Goal: Task Accomplishment & Management: Manage account settings

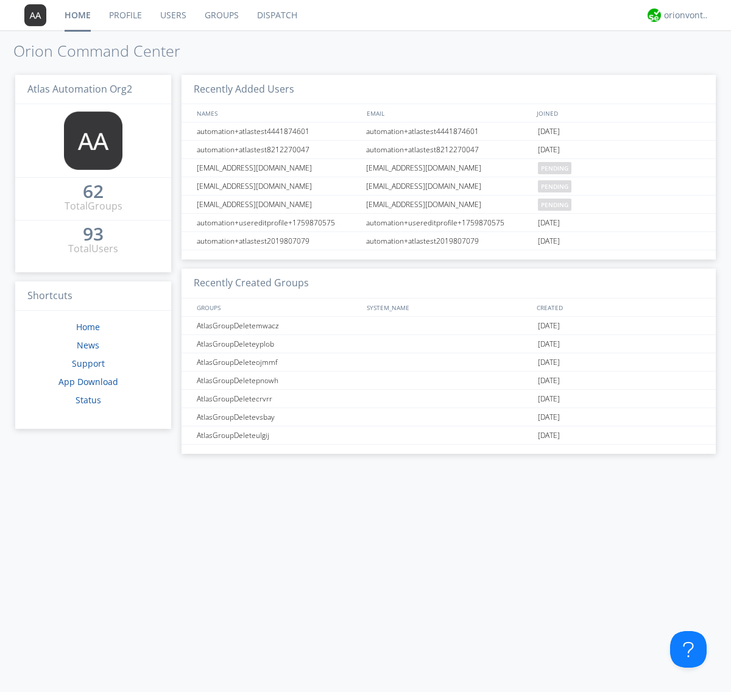
click at [172, 15] on link "Users" at bounding box center [173, 15] width 44 height 30
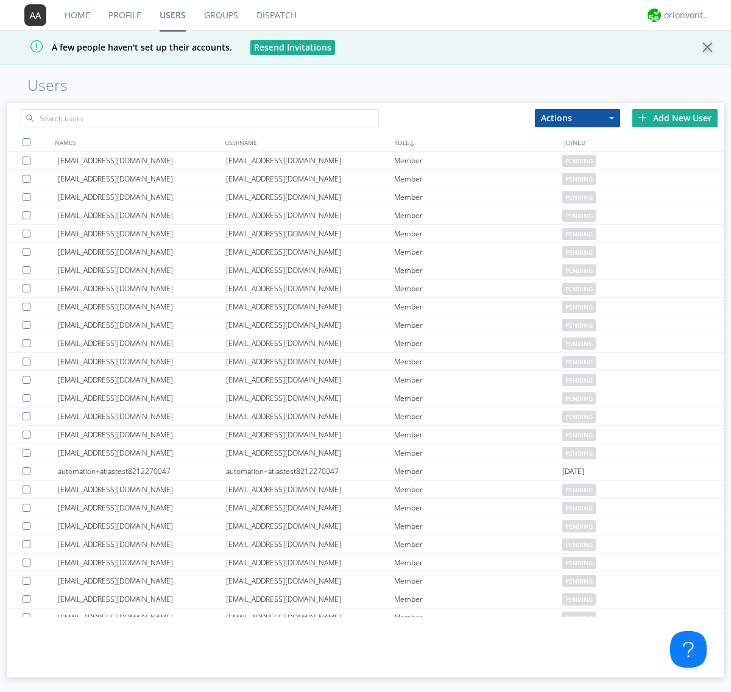
click at [675, 118] on div "Add New User" at bounding box center [674, 118] width 85 height 18
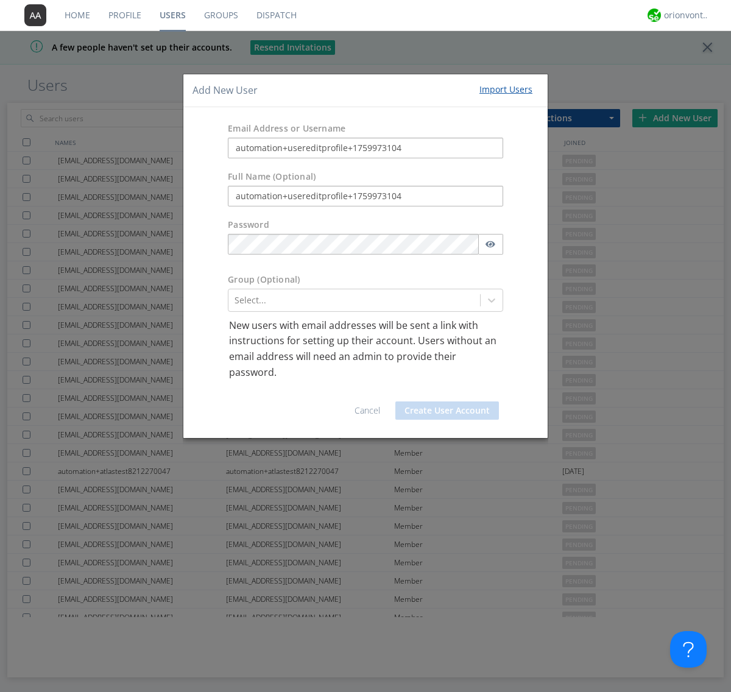
type input "automation+usereditprofile+1759973104"
click at [447, 411] on button "Create User Account" at bounding box center [447, 410] width 104 height 18
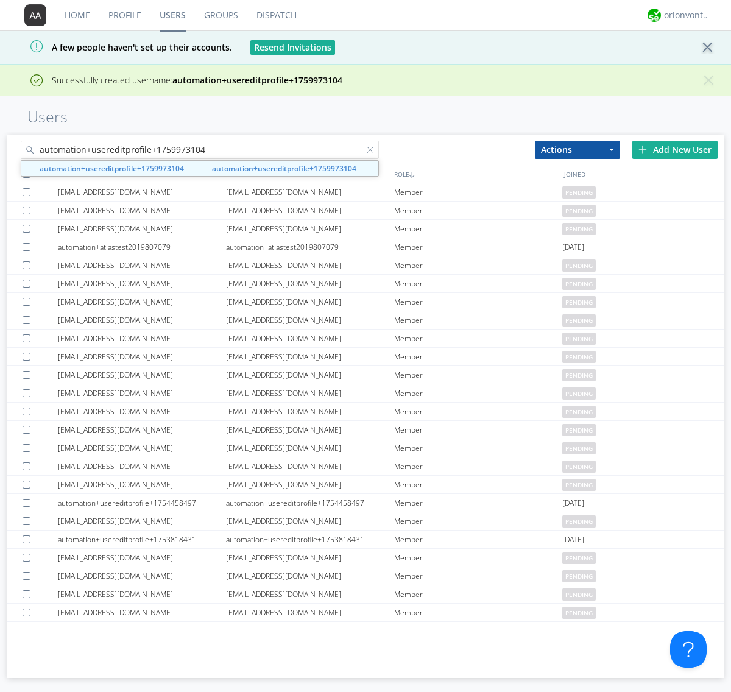
type input "automation+usereditprofile+1759973104"
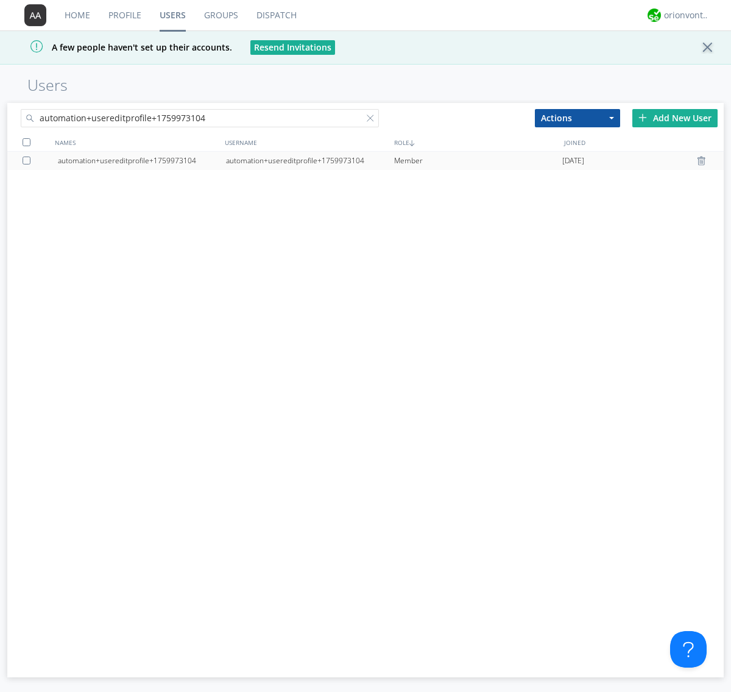
click at [309, 160] on div "automation+usereditprofile+1759973104" at bounding box center [310, 161] width 168 height 18
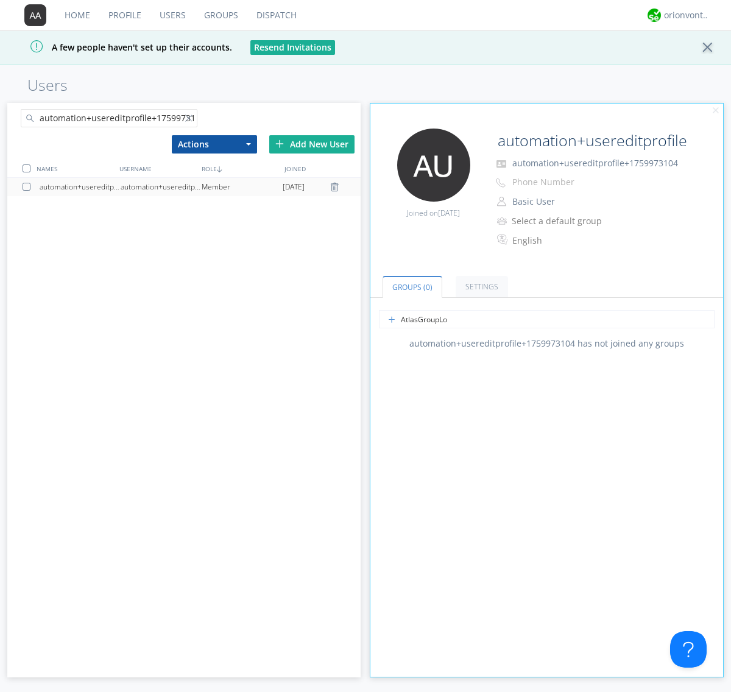
type input "AtlasGroupLoadTest"
